Goal: Transaction & Acquisition: Register for event/course

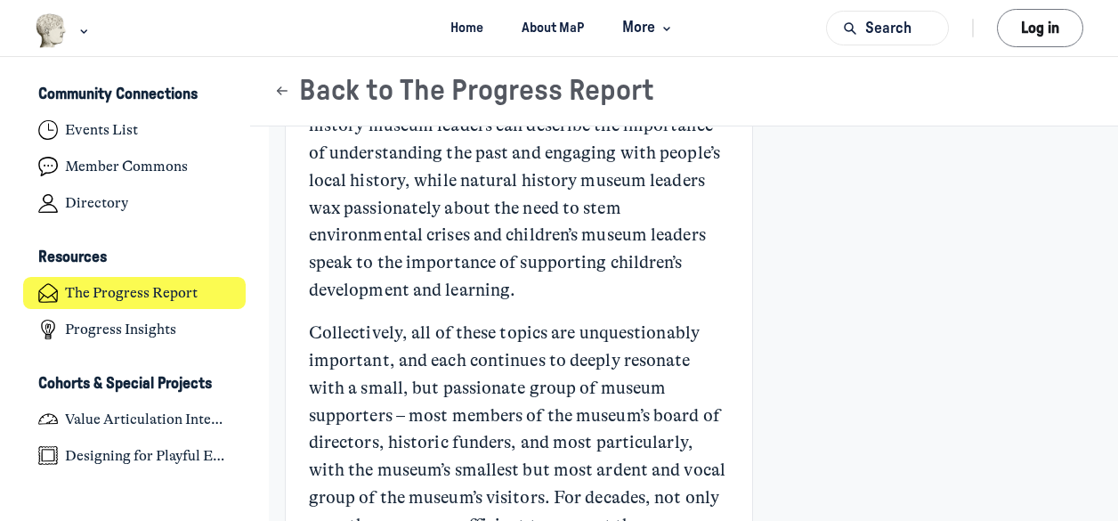
scroll to position [473, 0]
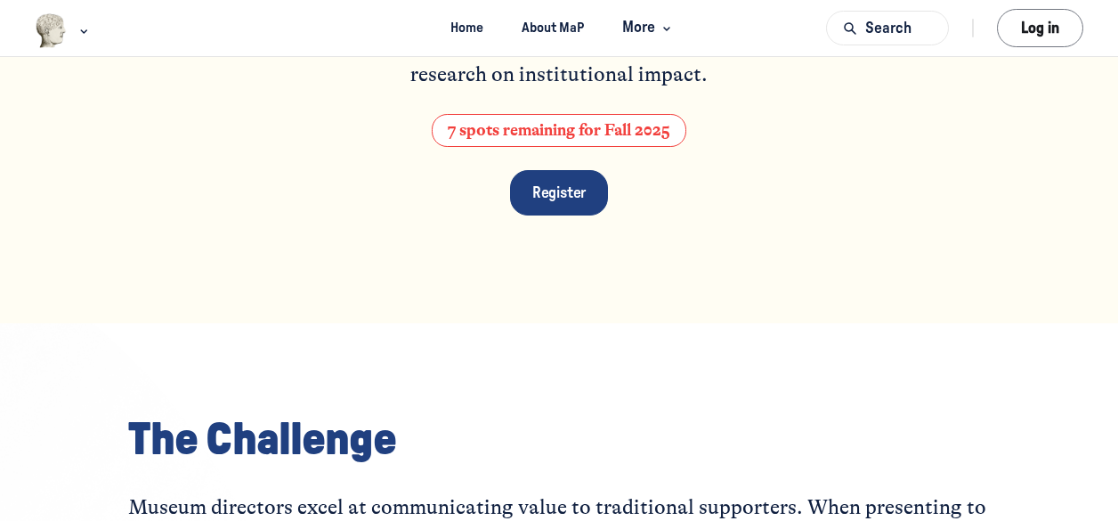
scroll to position [267, 0]
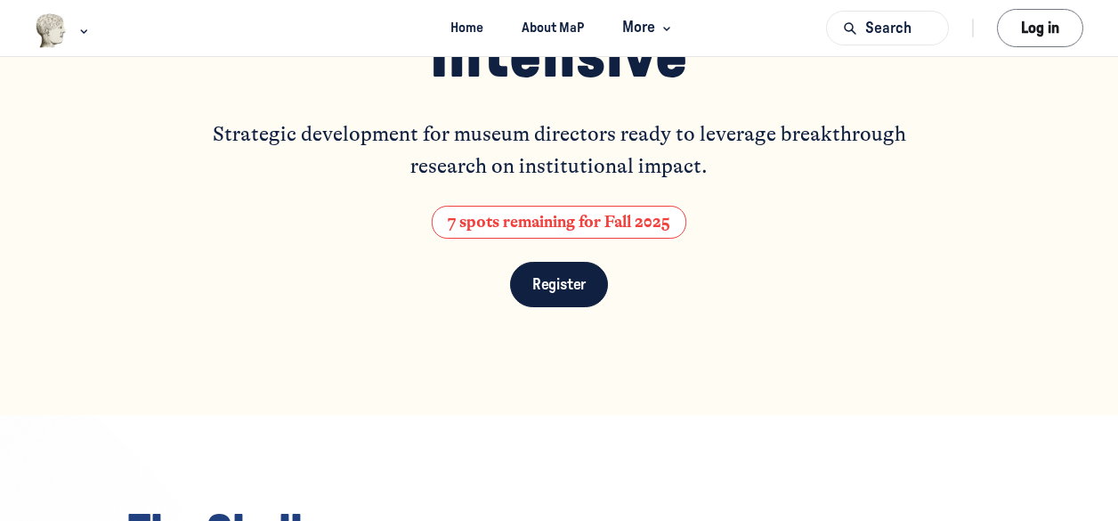
click at [533, 282] on span "Register" at bounding box center [559, 284] width 54 height 15
